Goal: Find specific page/section: Find specific page/section

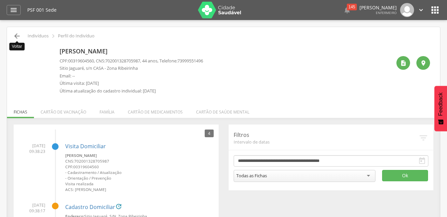
click at [15, 37] on icon "" at bounding box center [17, 36] width 8 height 8
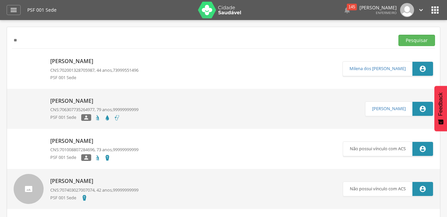
type input "*"
click at [399, 35] on button "Pesquisar" at bounding box center [417, 40] width 37 height 11
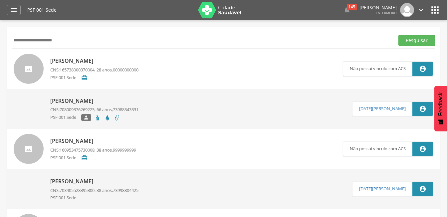
click at [399, 35] on button "Pesquisar" at bounding box center [417, 40] width 37 height 11
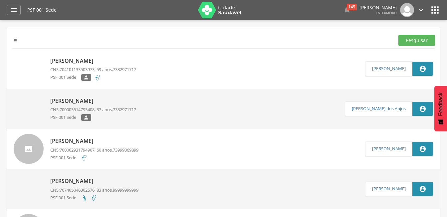
type input "*"
click at [399, 35] on button "Pesquisar" at bounding box center [417, 40] width 37 height 11
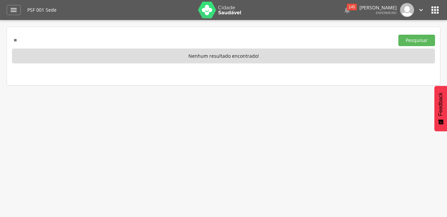
type input "*"
paste input "**********"
click at [421, 39] on button "Pesquisar" at bounding box center [417, 40] width 37 height 11
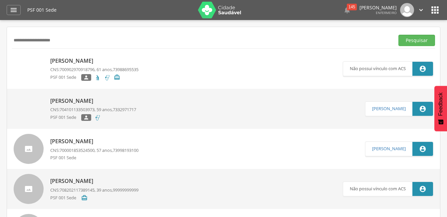
click at [77, 64] on p "[PERSON_NAME]" at bounding box center [94, 61] width 88 height 8
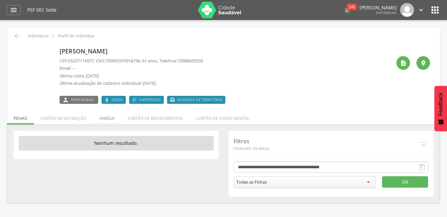
click at [99, 120] on li "Família" at bounding box center [107, 117] width 28 height 16
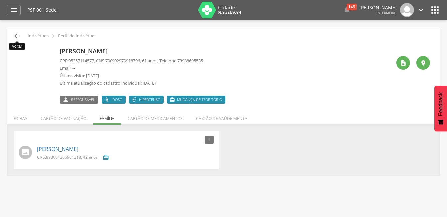
click at [20, 38] on icon "" at bounding box center [17, 36] width 8 height 8
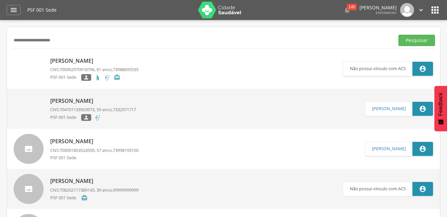
click at [357, 42] on input "**********" at bounding box center [202, 40] width 380 height 11
type input "*"
paste input "**********"
click at [418, 37] on button "Pesquisar" at bounding box center [417, 40] width 37 height 11
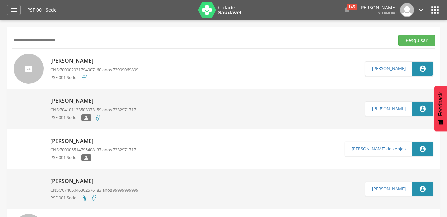
click at [91, 66] on div "[PERSON_NAME] CNS: 700002931794907 , 60 anos, 73999069899 PSF 001 Sede" at bounding box center [94, 68] width 88 height 27
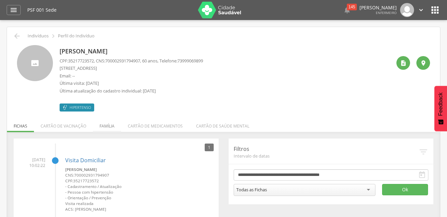
click at [101, 123] on li "Família" at bounding box center [107, 124] width 28 height 16
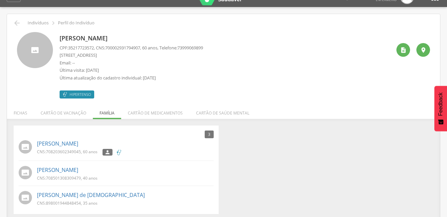
scroll to position [20, 0]
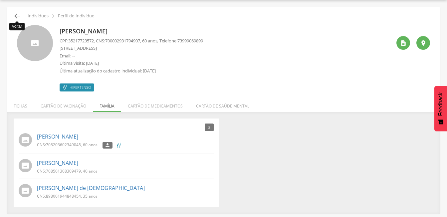
click at [14, 20] on icon "" at bounding box center [17, 16] width 8 height 8
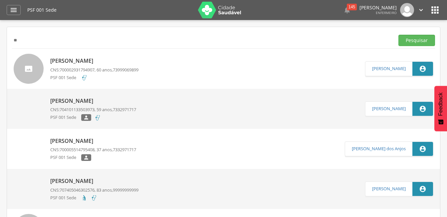
type input "*"
click at [112, 35] on input "text" at bounding box center [202, 40] width 380 height 11
click at [113, 41] on input "text" at bounding box center [202, 40] width 380 height 11
paste input "**********"
type input "**********"
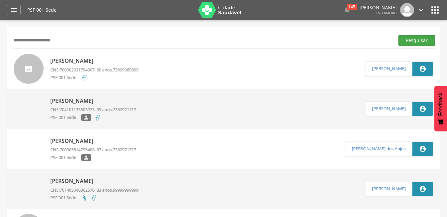
click at [419, 42] on button "Pesquisar" at bounding box center [417, 40] width 37 height 11
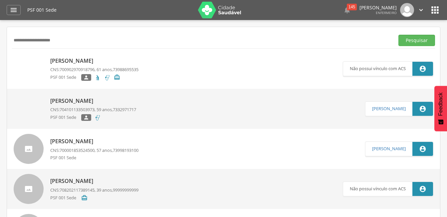
click at [67, 65] on div "[PERSON_NAME] CNS: 700902970918796 , 61 anos, 73988695535 PSF 001 Sede  " at bounding box center [94, 69] width 88 height 28
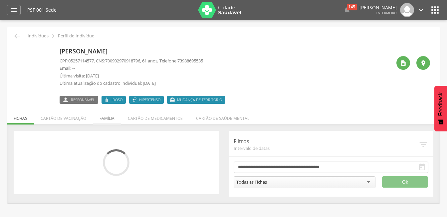
click at [104, 117] on li "Família" at bounding box center [107, 117] width 28 height 16
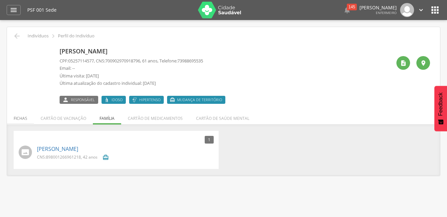
click at [13, 117] on li "Fichas" at bounding box center [20, 117] width 27 height 16
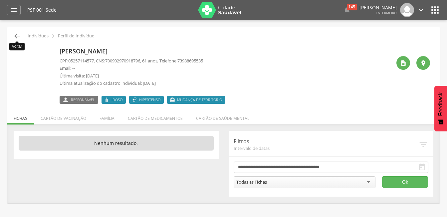
click at [18, 34] on icon "" at bounding box center [17, 36] width 8 height 8
